Goal: Task Accomplishment & Management: Manage account settings

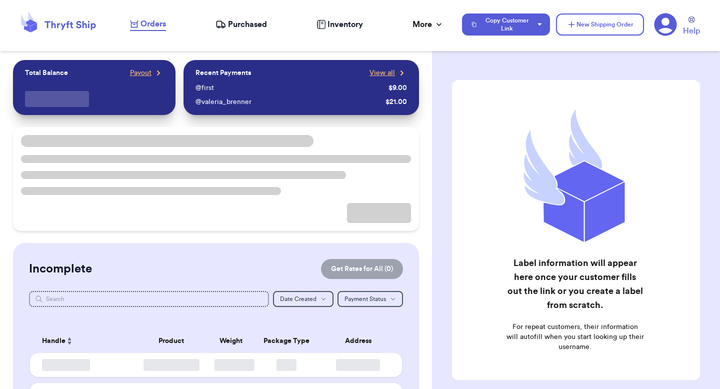
checkbox input "false"
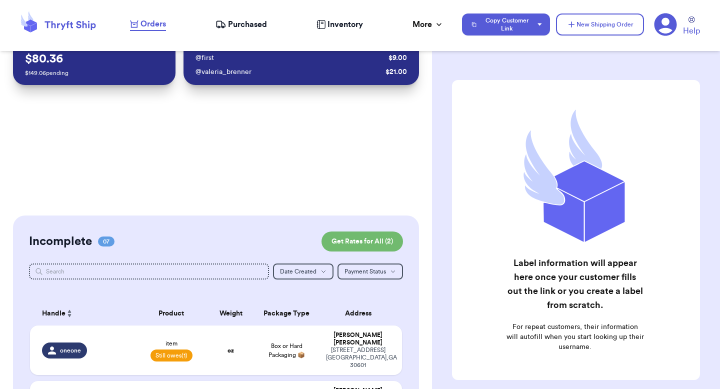
scroll to position [204, 0]
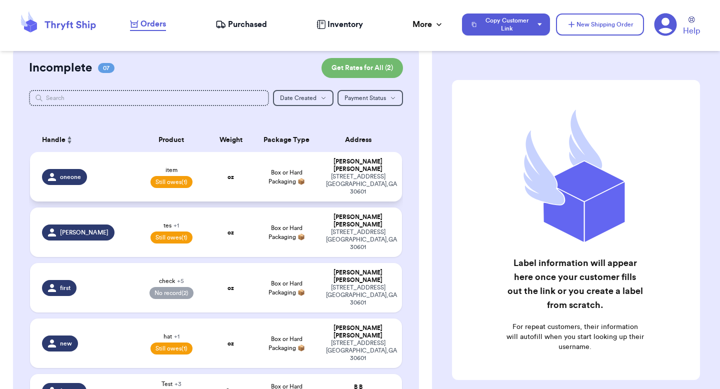
click at [212, 164] on td "oz" at bounding box center [231, 177] width 45 height 50
select select "unpaid"
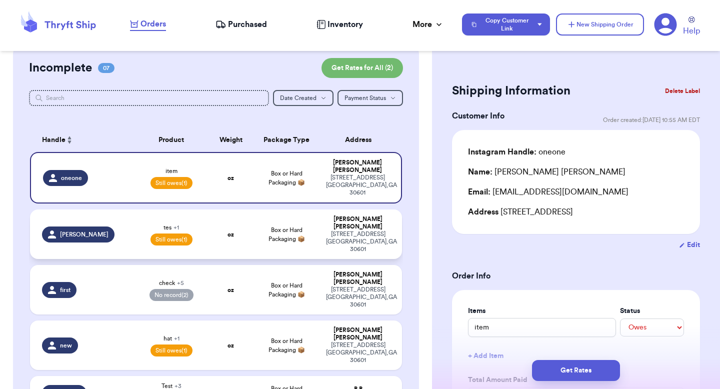
click at [269, 211] on td "Box or Hard Packaging 📦" at bounding box center [286, 235] width 67 height 50
type input "tes"
type input "4"
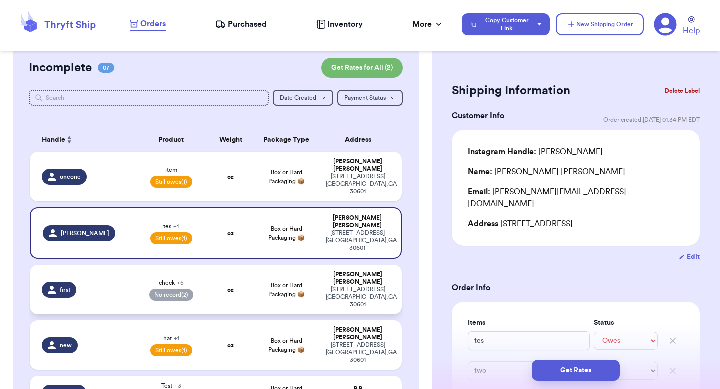
click at [279, 265] on td "Box or Hard Packaging 📦" at bounding box center [286, 290] width 67 height 50
type input "check"
select select "paid"
type input "9"
type input "0"
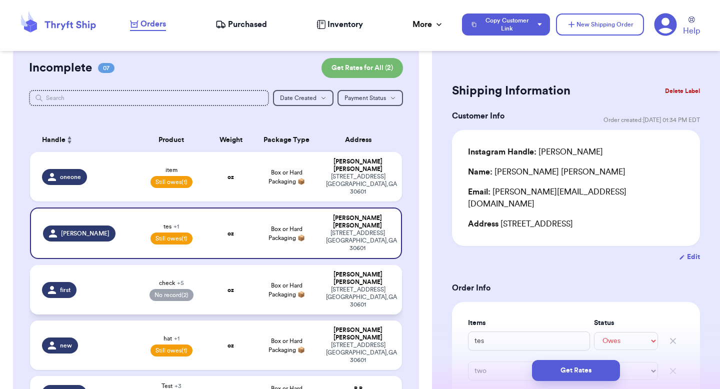
type input "one"
select select "paid"
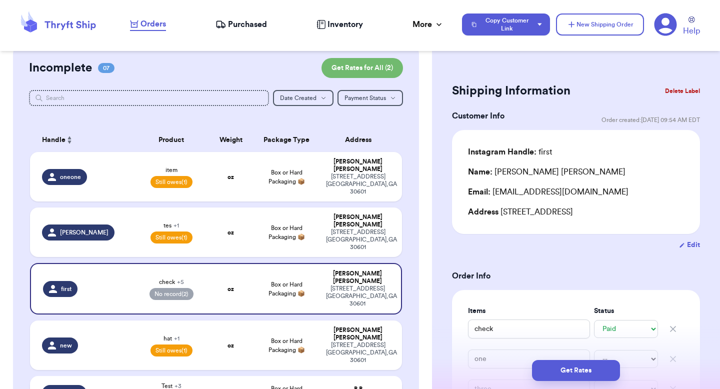
click at [265, 376] on td "Box or Hard Packaging 📦" at bounding box center [286, 393] width 67 height 34
type input "Test"
type input "8"
type input "26"
type input "Add"
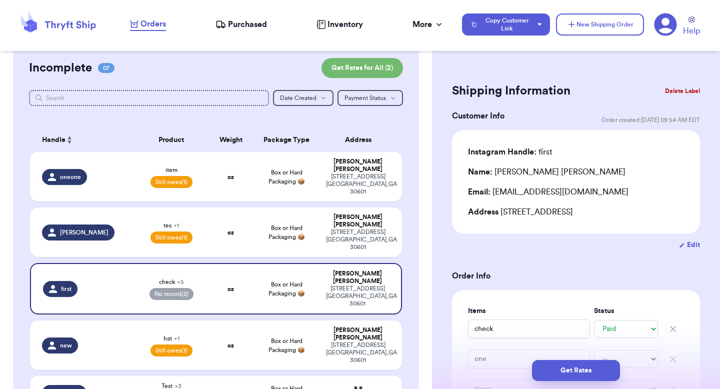
select select "paid"
type input "9"
select select "paid"
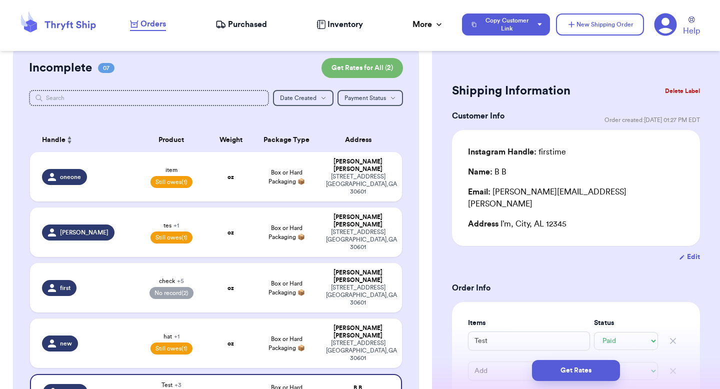
scroll to position [400, 0]
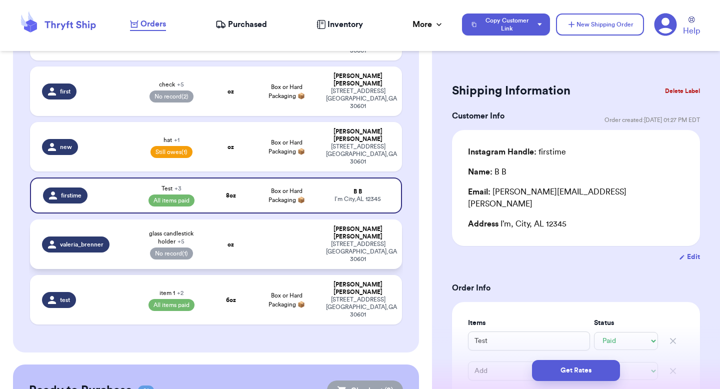
click at [268, 220] on td at bounding box center [286, 245] width 67 height 50
type input "glass candlestick holder"
type input "hat"
type input "scarf"
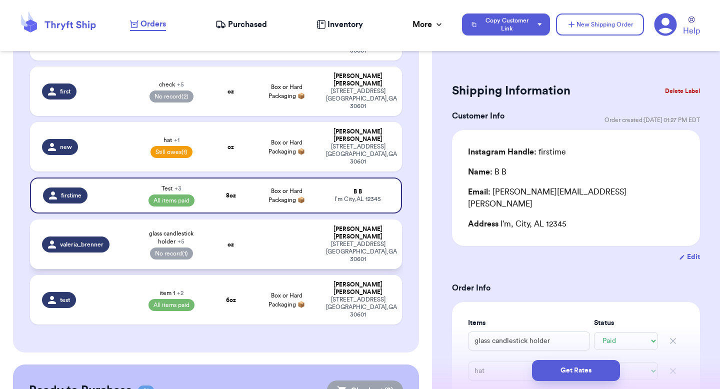
select select "paid"
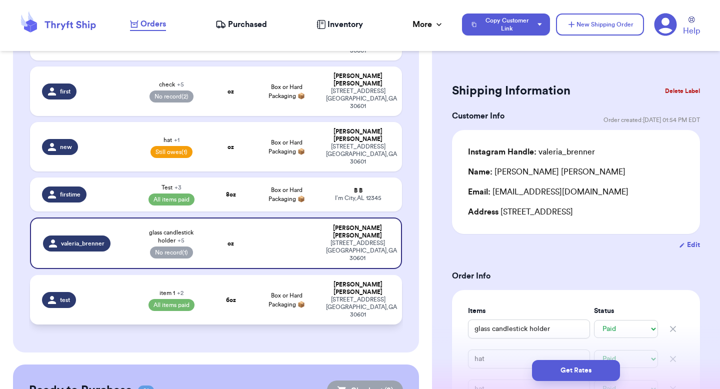
click at [269, 293] on span "Box or Hard Packaging 📦" at bounding box center [287, 300] width 37 height 15
type input "two"
type input "6"
type input "12"
type input "item 1"
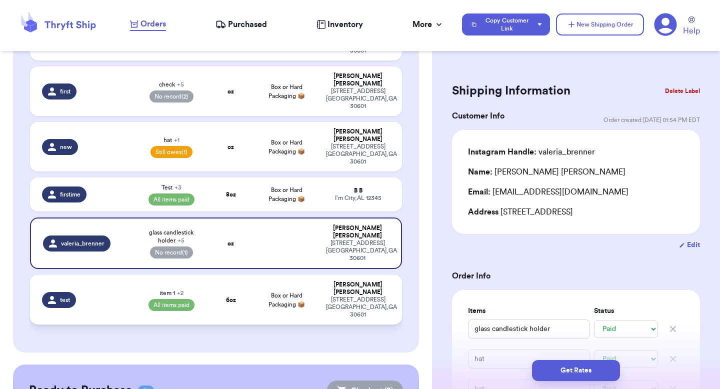
type input "Item"
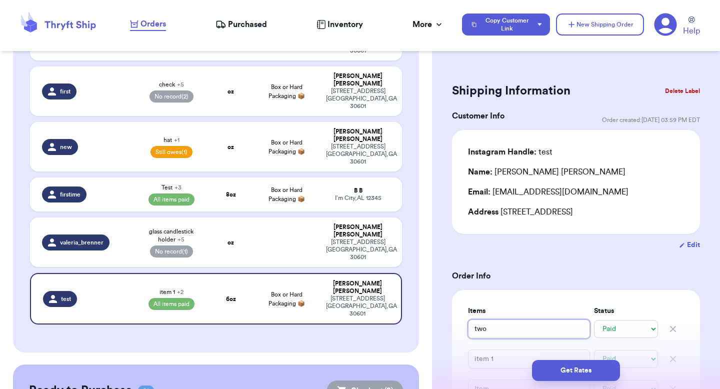
click at [530, 332] on input "two" at bounding box center [529, 329] width 122 height 19
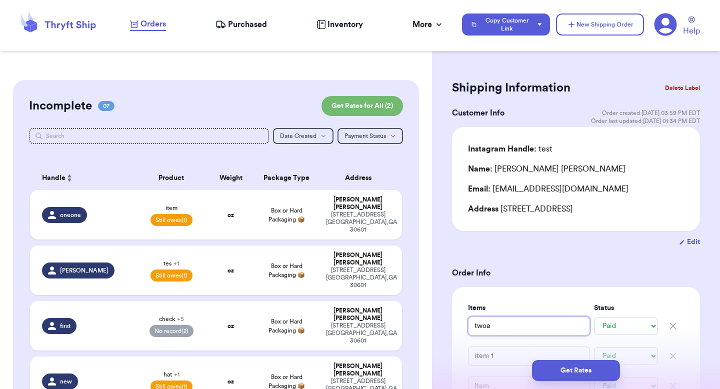
scroll to position [77, 0]
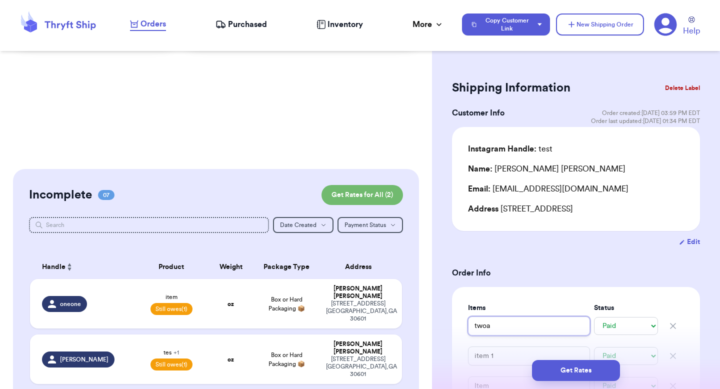
type input "twoa"
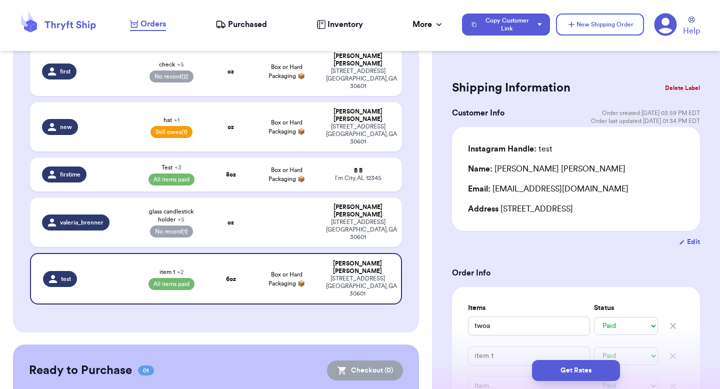
scroll to position [422, 0]
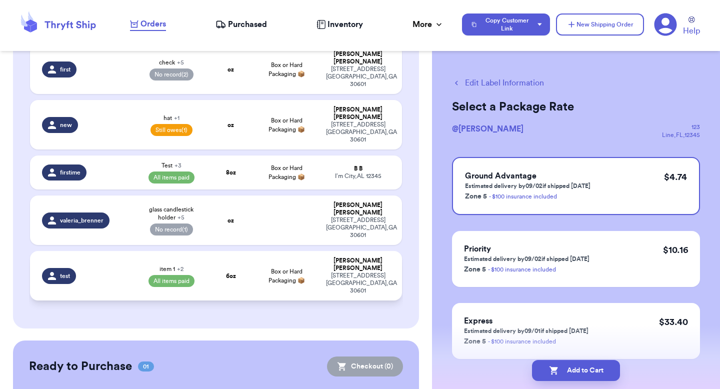
click at [364, 272] on div "269 hull street athens , GA 30601" at bounding box center [358, 283] width 64 height 23
select select "paid"
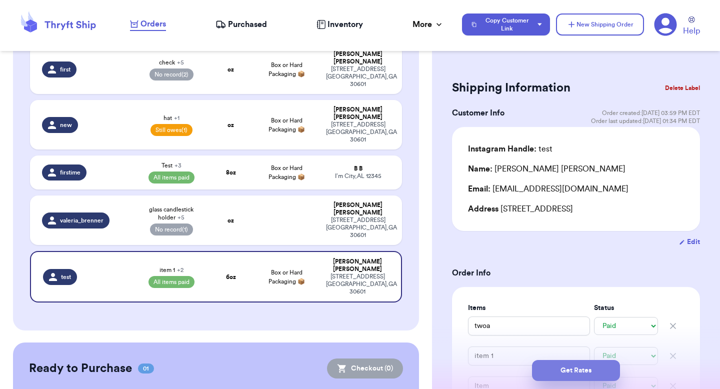
click at [583, 380] on button "Get Rates" at bounding box center [576, 370] width 88 height 21
click at [580, 368] on span "submit" at bounding box center [576, 371] width 10 height 10
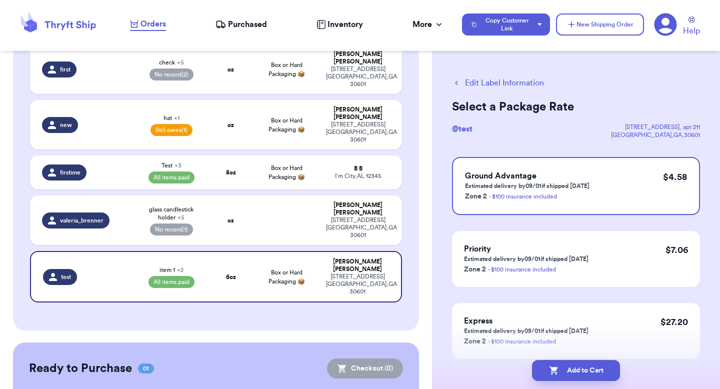
scroll to position [0, 0]
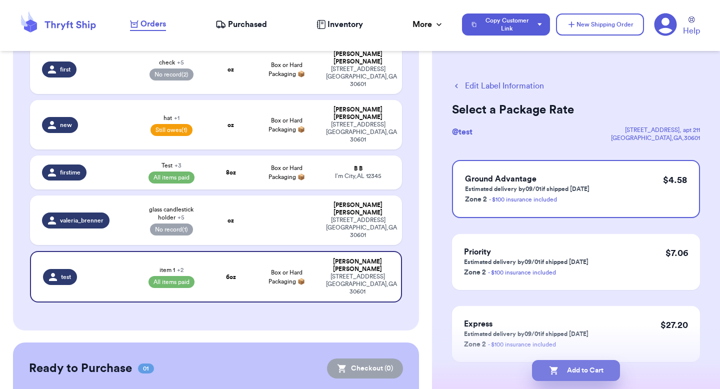
click at [580, 368] on button "Add to Cart" at bounding box center [576, 370] width 88 height 21
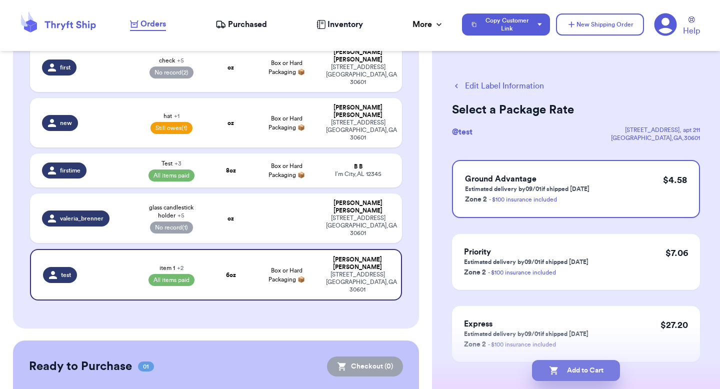
select select "unpaid"
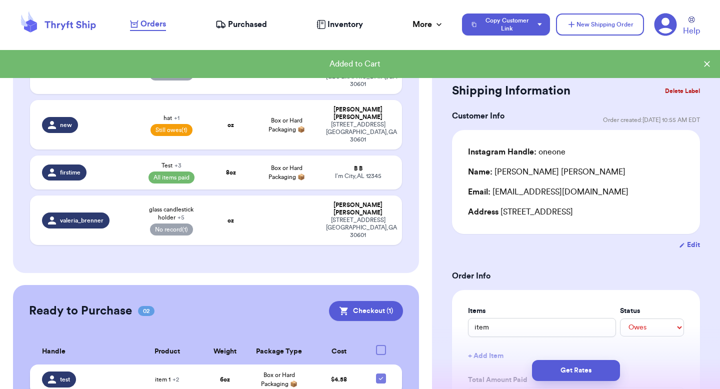
click at [347, 365] on td "$ 4.58" at bounding box center [339, 380] width 54 height 30
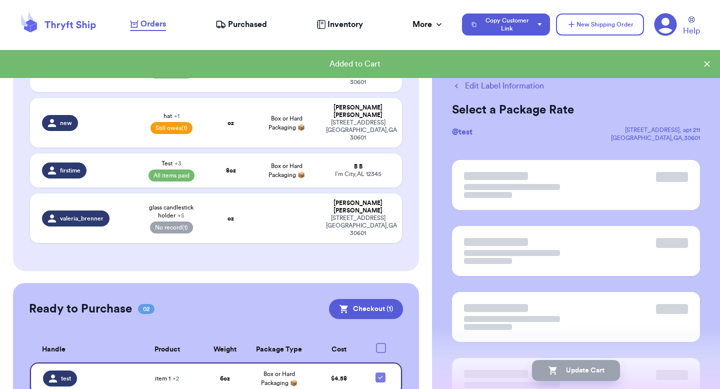
scroll to position [422, 0]
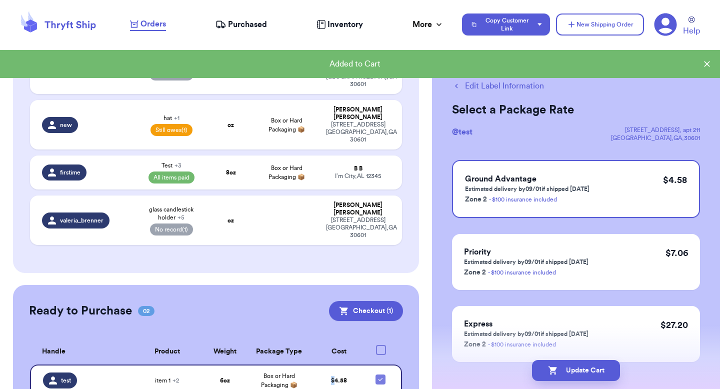
click at [347, 365] on td "$ 4.58" at bounding box center [339, 381] width 54 height 32
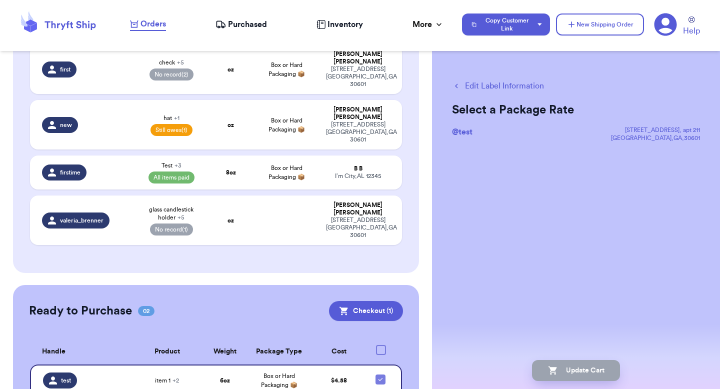
click at [475, 77] on div "Edit Label Information Select a Package Rate @ test 269 hull street , apt 211 a…" at bounding box center [576, 145] width 288 height 170
click at [476, 84] on button "Edit Label Information" at bounding box center [498, 86] width 92 height 12
checkbox input "false"
select select "paid"
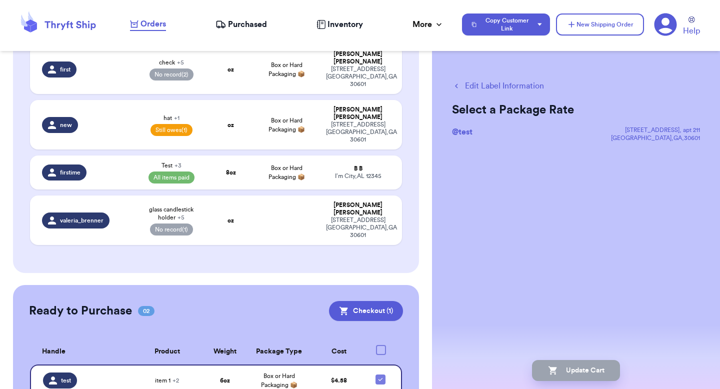
select select "paid"
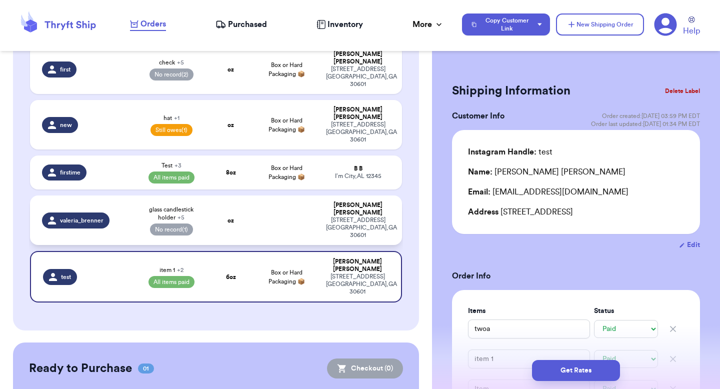
click at [274, 196] on td at bounding box center [286, 221] width 67 height 50
type input "glass candlestick holder"
type input "hat"
type input "26"
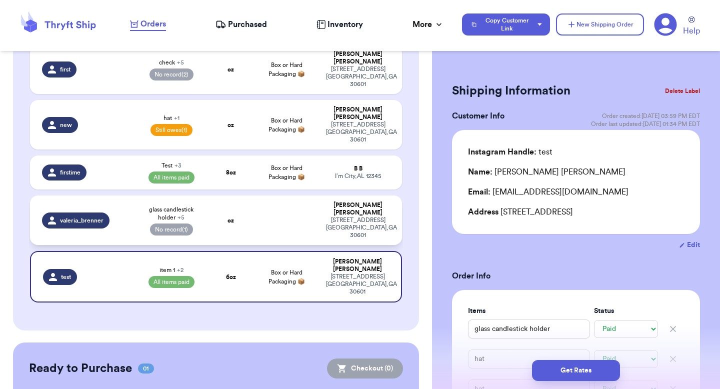
select select "paid"
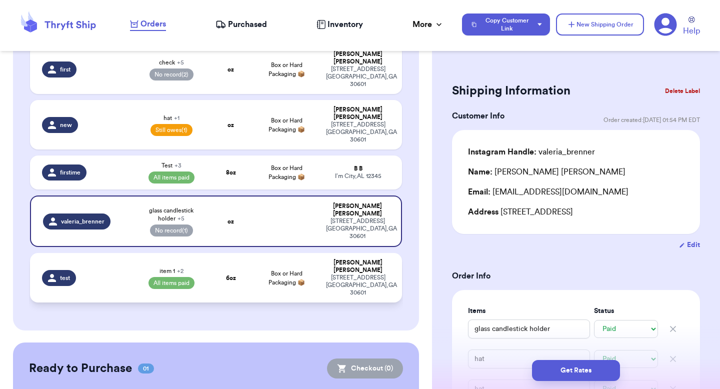
click at [289, 271] on span "Box or Hard Packaging 📦" at bounding box center [287, 278] width 37 height 15
type input "twoa"
type input "item 1"
type input "Item"
type input "6"
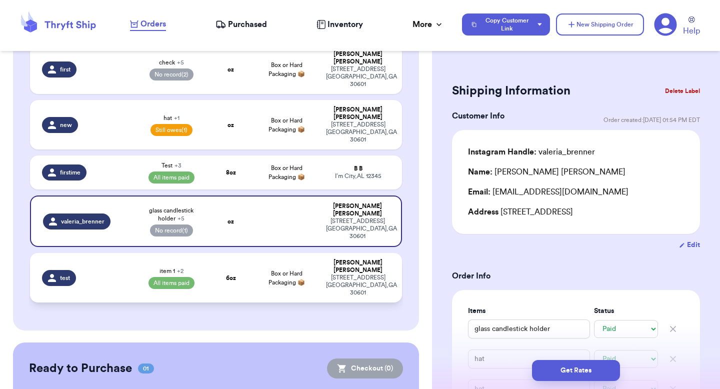
type input "12"
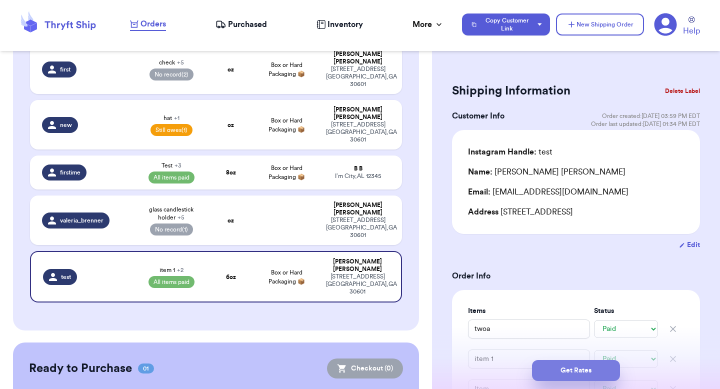
click at [597, 370] on button "Get Rates" at bounding box center [576, 370] width 88 height 21
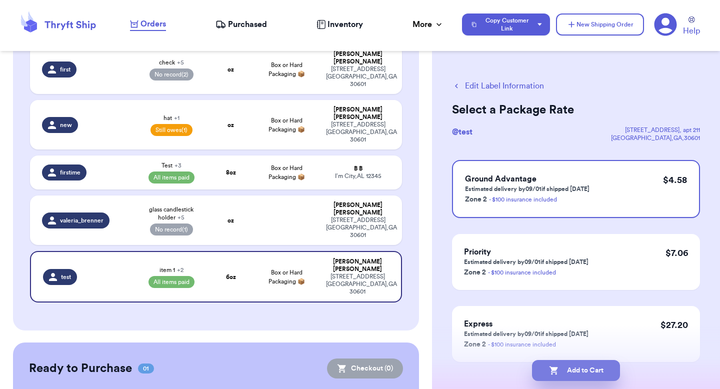
click at [562, 374] on button "Add to Cart" at bounding box center [576, 370] width 88 height 21
select select "unpaid"
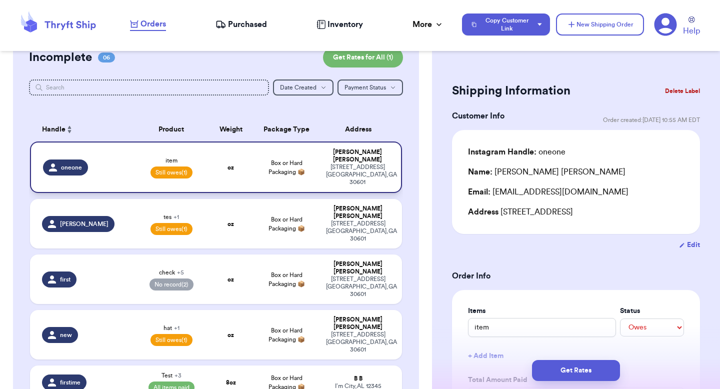
scroll to position [214, 0]
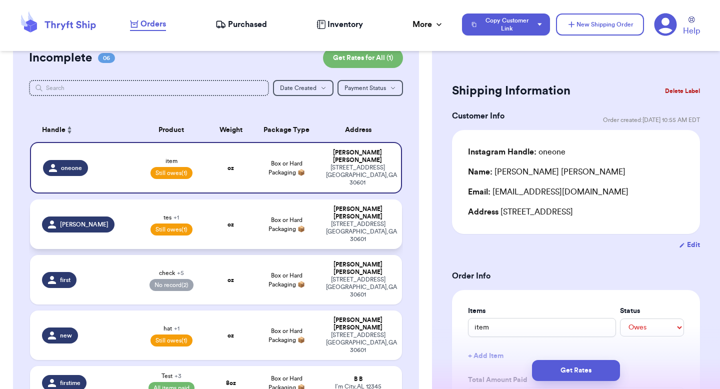
click at [326, 221] on div "269 hull street athens , GA 30601" at bounding box center [358, 232] width 64 height 23
type input "tes"
type input "4"
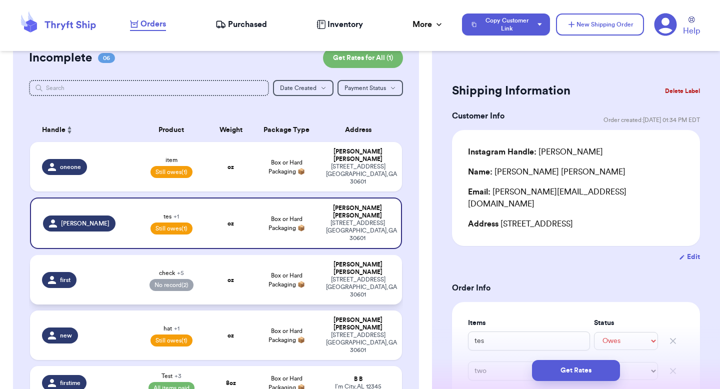
click at [331, 261] on div "valeria brenner" at bounding box center [358, 268] width 64 height 15
type input "check"
select select "paid"
type input "9"
type input "0"
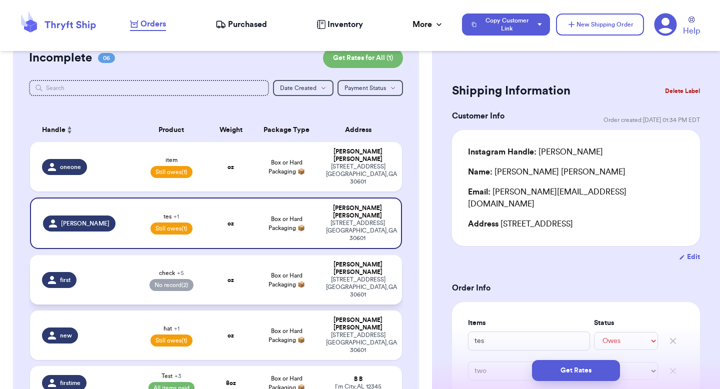
type input "one"
select select "paid"
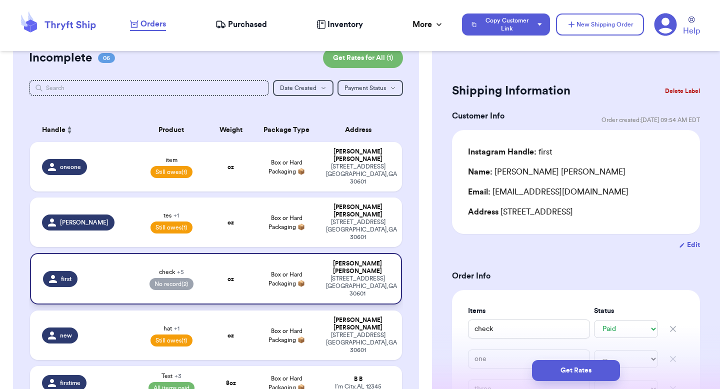
click at [335, 254] on td "valeria brenner 269 hull street athens , GA 30601" at bounding box center [361, 279] width 82 height 52
click at [342, 332] on div "269 hull street athens , GA 30601" at bounding box center [358, 343] width 64 height 23
type input "add"
select select "unpaid"
type input "0"
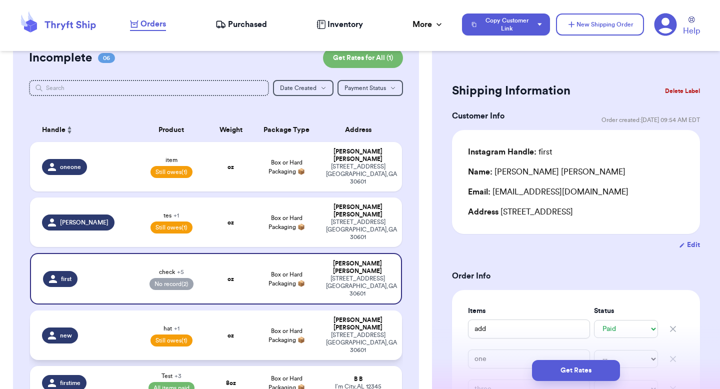
type input "3"
type input "hat"
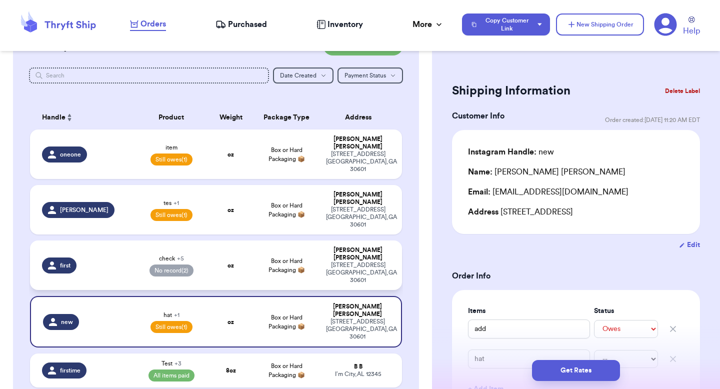
scroll to position [232, 0]
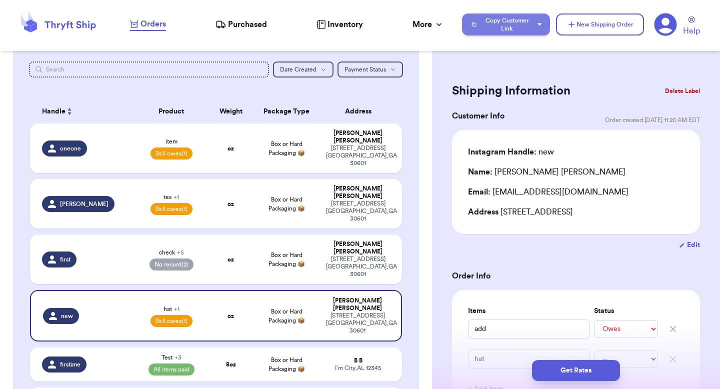
click at [543, 22] on button "Copy Customer Link" at bounding box center [506, 25] width 88 height 22
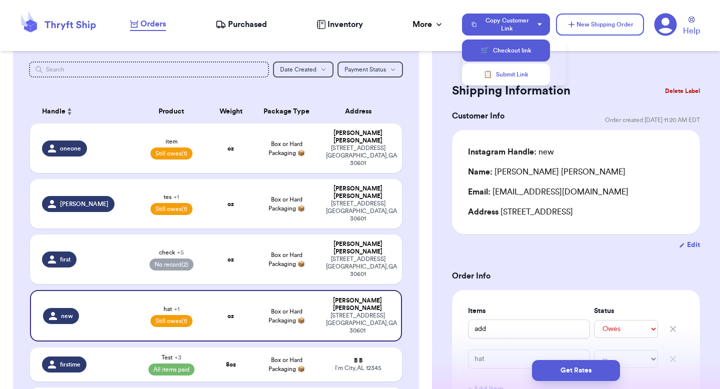
click at [532, 50] on button "🛒 Checkout link" at bounding box center [506, 51] width 88 height 22
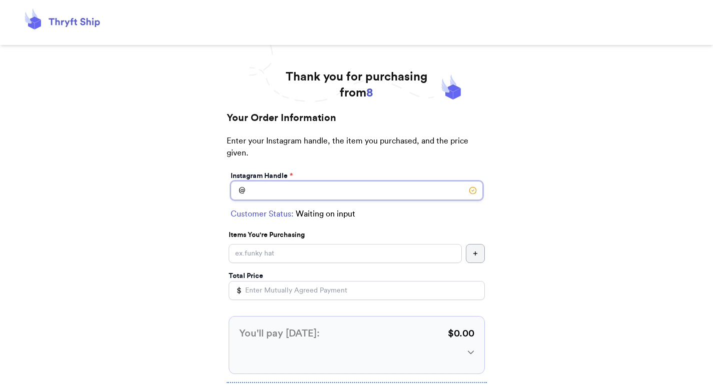
click at [335, 189] on input "Instagram Handle *" at bounding box center [357, 190] width 252 height 19
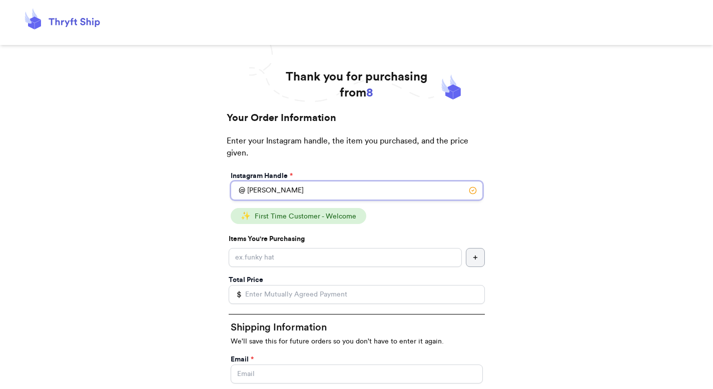
type input "valeria"
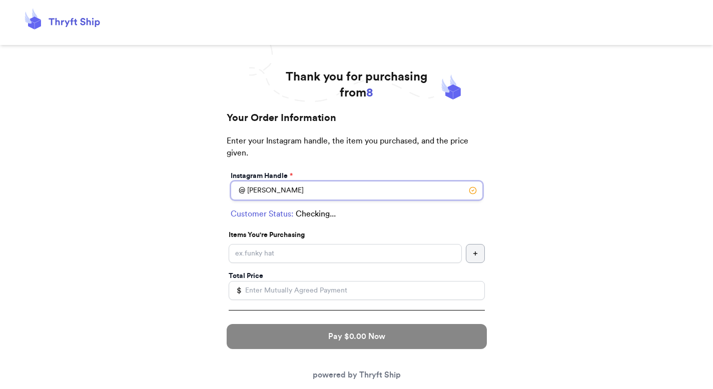
select select "GA"
type input "athens"
type input "30601"
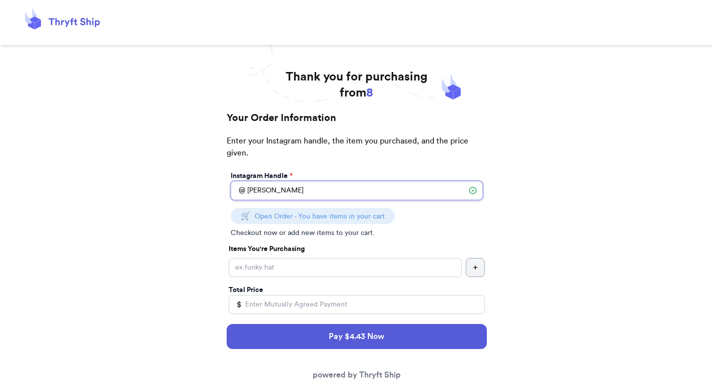
type input "valeria"
click at [317, 266] on input "Instagram Handle *" at bounding box center [345, 267] width 233 height 19
type input "59"
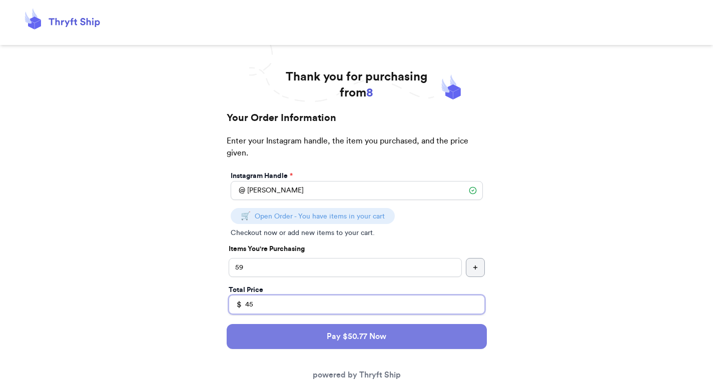
type input "45"
click at [351, 336] on button "Pay $50.77 Now" at bounding box center [357, 336] width 260 height 25
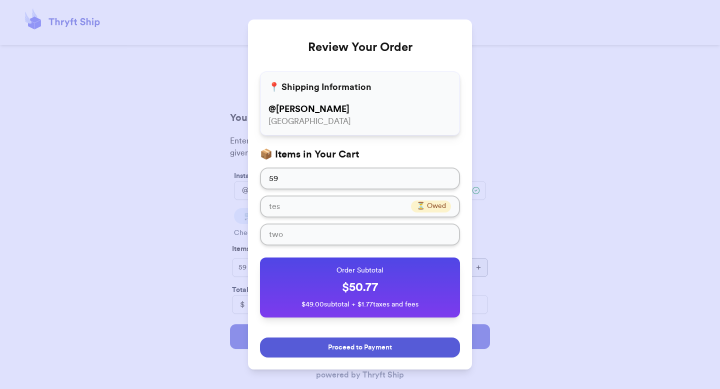
click at [363, 339] on button "Proceed to Payment" at bounding box center [360, 348] width 200 height 20
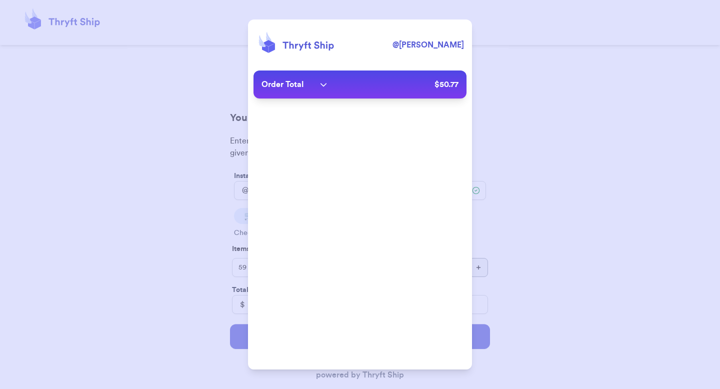
type input "paulchutney69@gmail.com"
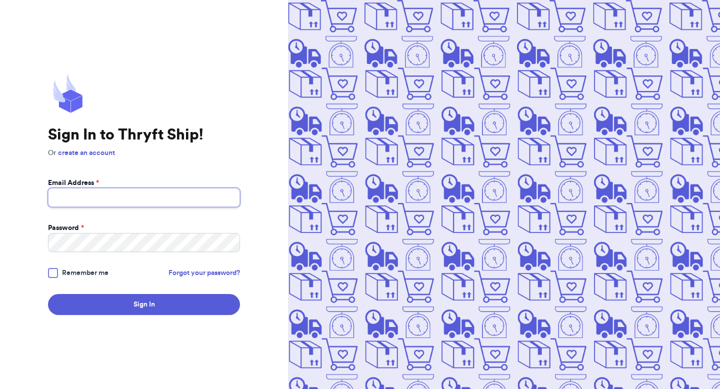
click at [185, 198] on input "Email Address *" at bounding box center [144, 197] width 192 height 19
type input "[PERSON_NAME][EMAIL_ADDRESS][DOMAIN_NAME]"
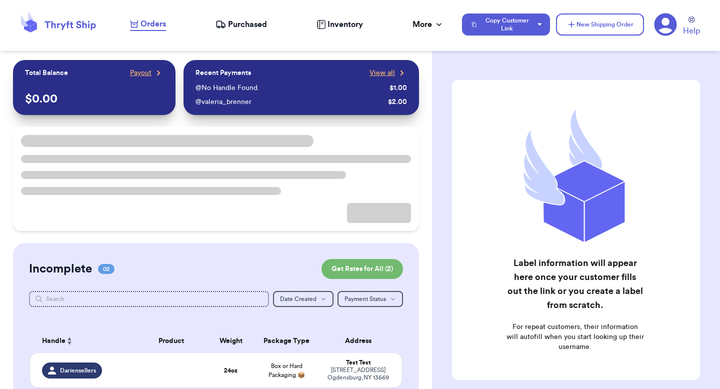
click at [665, 23] on icon at bounding box center [665, 24] width 23 height 23
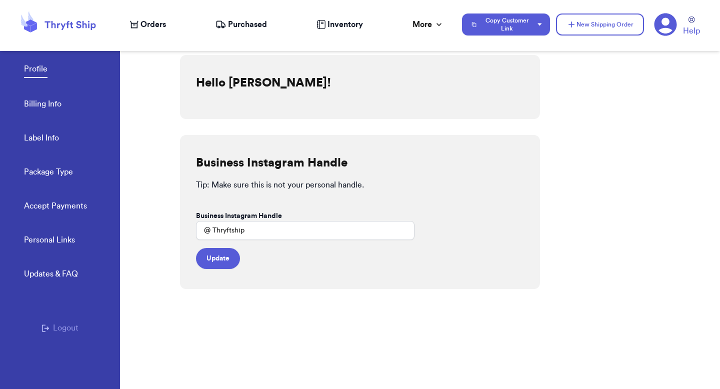
click at [147, 29] on span "Orders" at bounding box center [154, 25] width 26 height 12
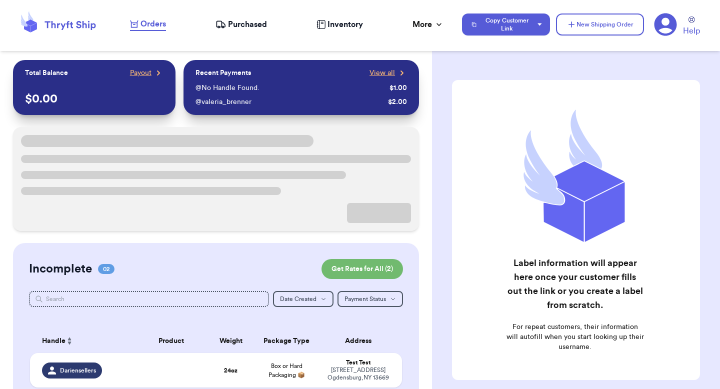
click at [663, 29] on icon at bounding box center [665, 24] width 23 height 23
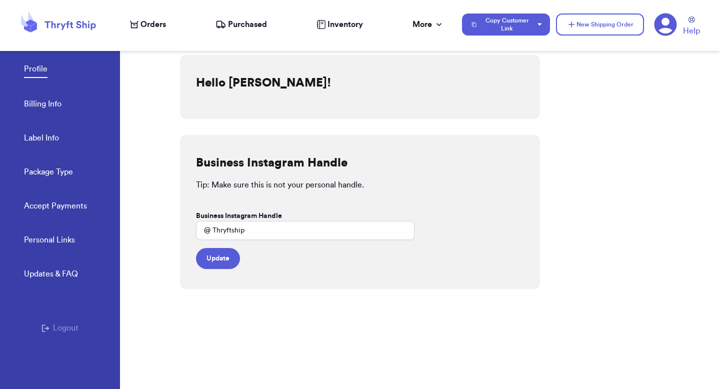
click at [71, 212] on link "Accept Payments" at bounding box center [55, 207] width 63 height 14
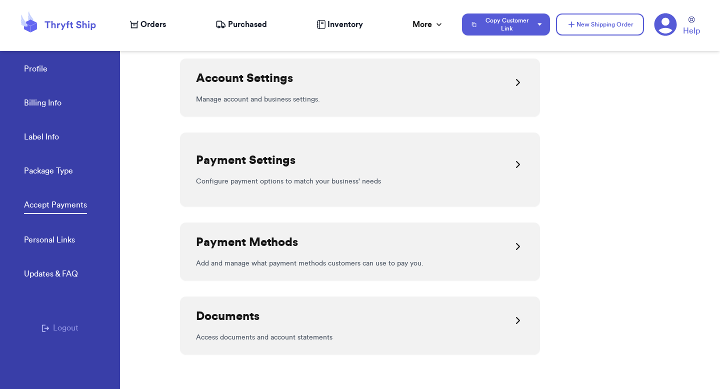
scroll to position [301, 0]
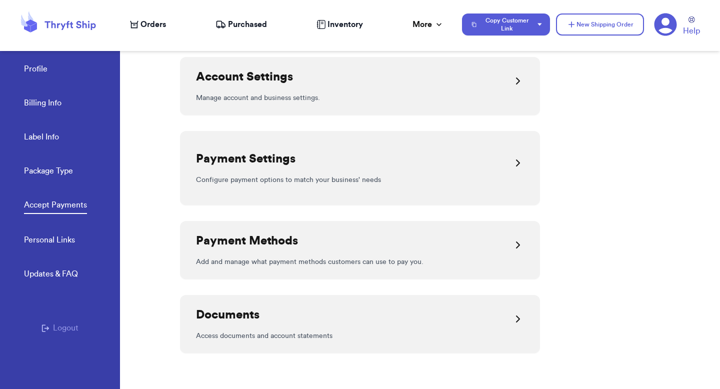
click at [389, 164] on div "Payment Settings" at bounding box center [360, 163] width 328 height 24
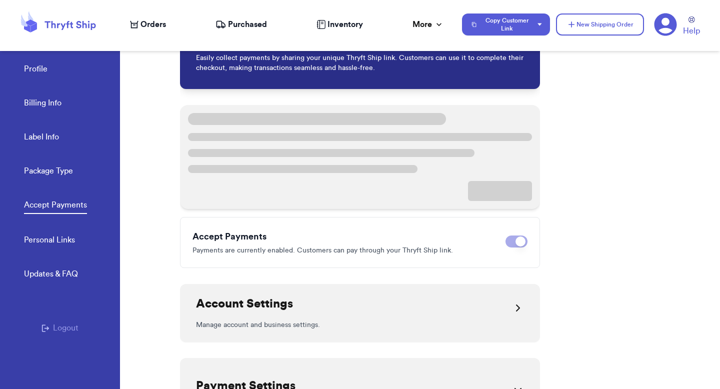
scroll to position [39, 0]
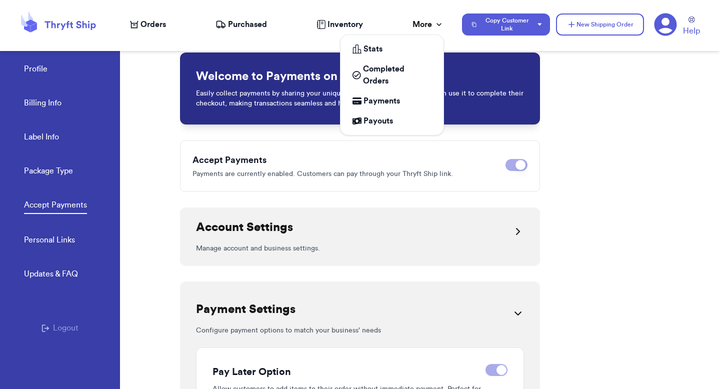
click at [423, 26] on div "More" at bounding box center [429, 25] width 32 height 12
click at [372, 115] on span "Payouts" at bounding box center [379, 121] width 30 height 12
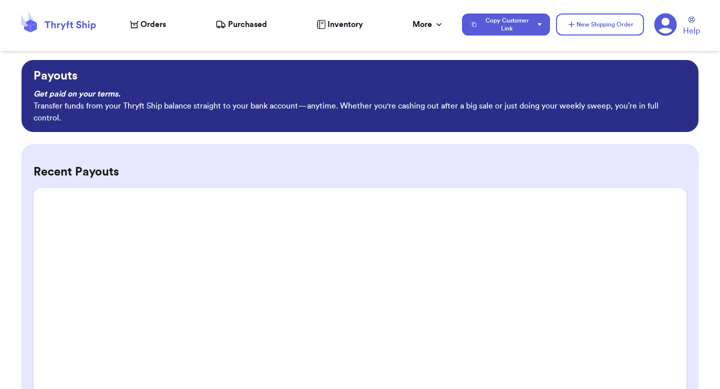
click at [520, 40] on nav "Orders Purchased Inventory More Stats Completed Orders Payments Payouts Copy Cu…" at bounding box center [420, 24] width 600 height 33
click at [523, 31] on button "Copy Customer Link" at bounding box center [506, 25] width 88 height 22
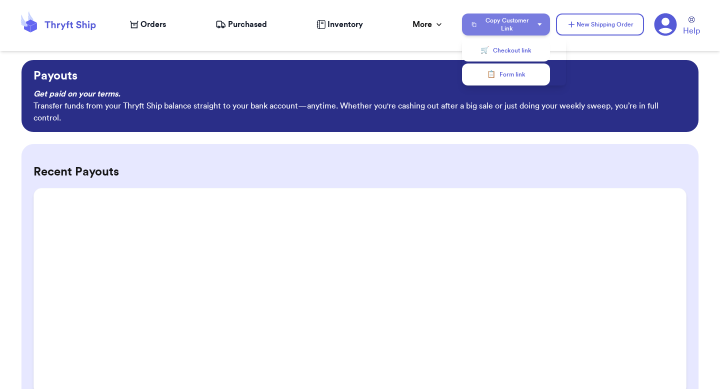
click at [524, 30] on button "Copy Customer Link" at bounding box center [506, 25] width 88 height 22
